Goal: Go to known website: Go to known website

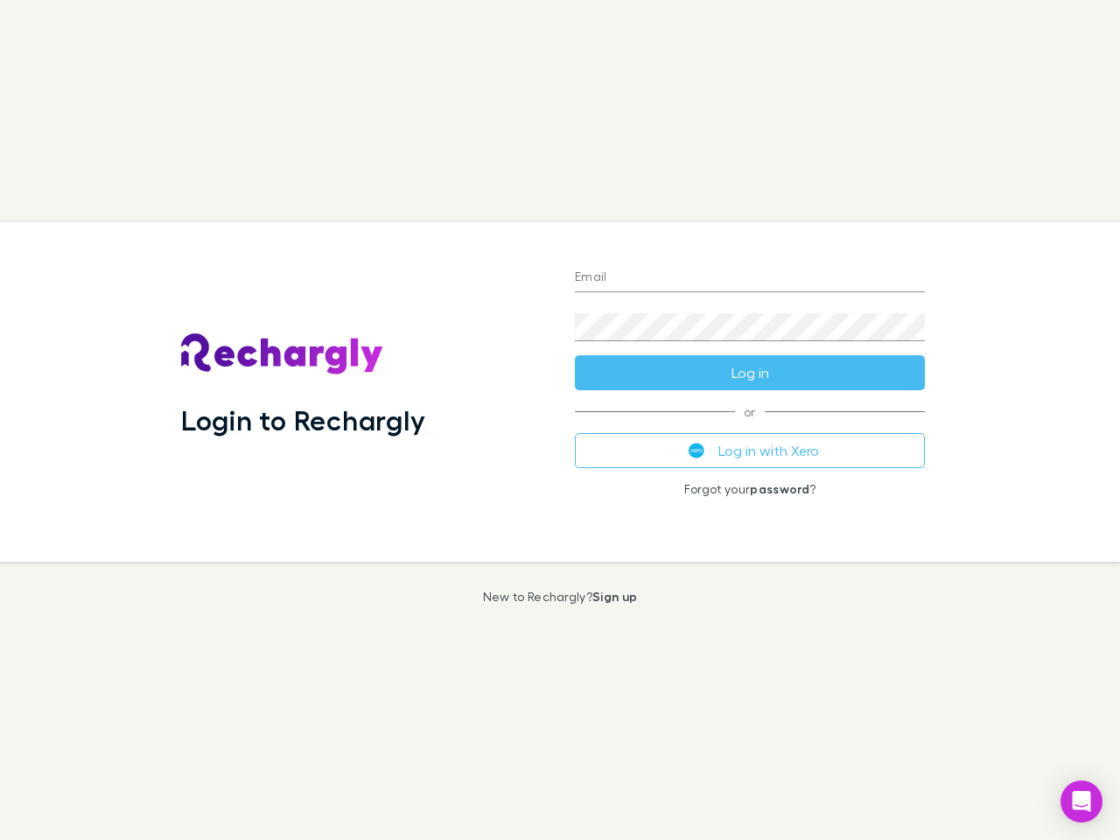
click at [560, 420] on div "Login to Rechargly" at bounding box center [364, 392] width 394 height 340
click at [750, 278] on input "Email" at bounding box center [750, 278] width 350 height 28
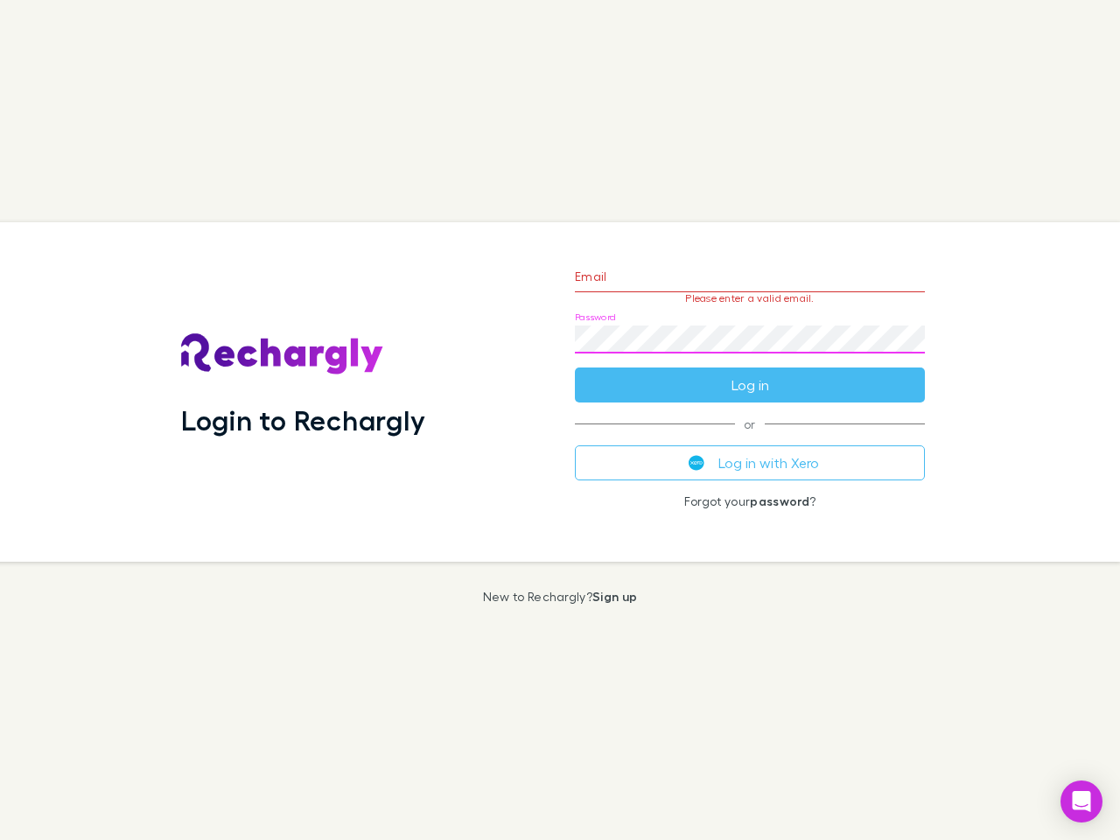
click at [750, 373] on form "Email Please enter a valid email. Password Log in" at bounding box center [750, 326] width 350 height 152
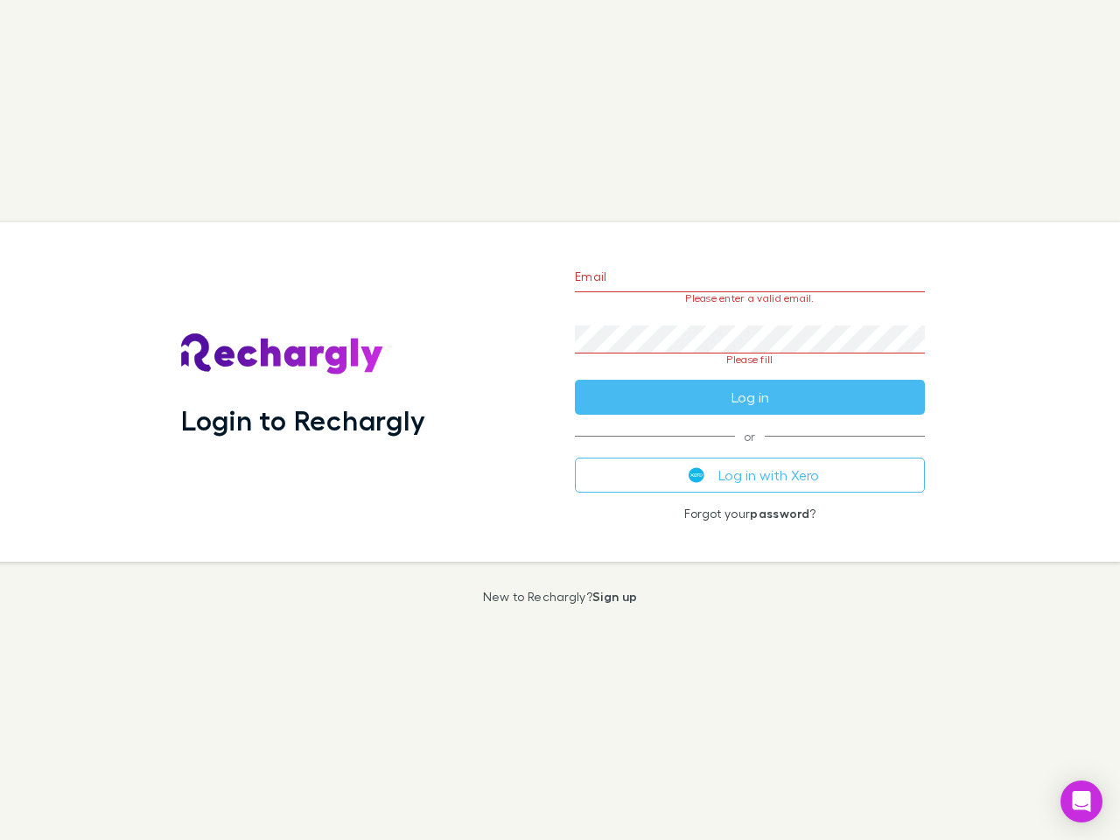
click at [750, 451] on div "Email Please enter a valid email. Password Please fill Log in or Log in with Xe…" at bounding box center [750, 392] width 378 height 340
click at [1082, 802] on icon "Open Intercom Messenger" at bounding box center [1082, 801] width 18 height 21
